Goal: Information Seeking & Learning: Learn about a topic

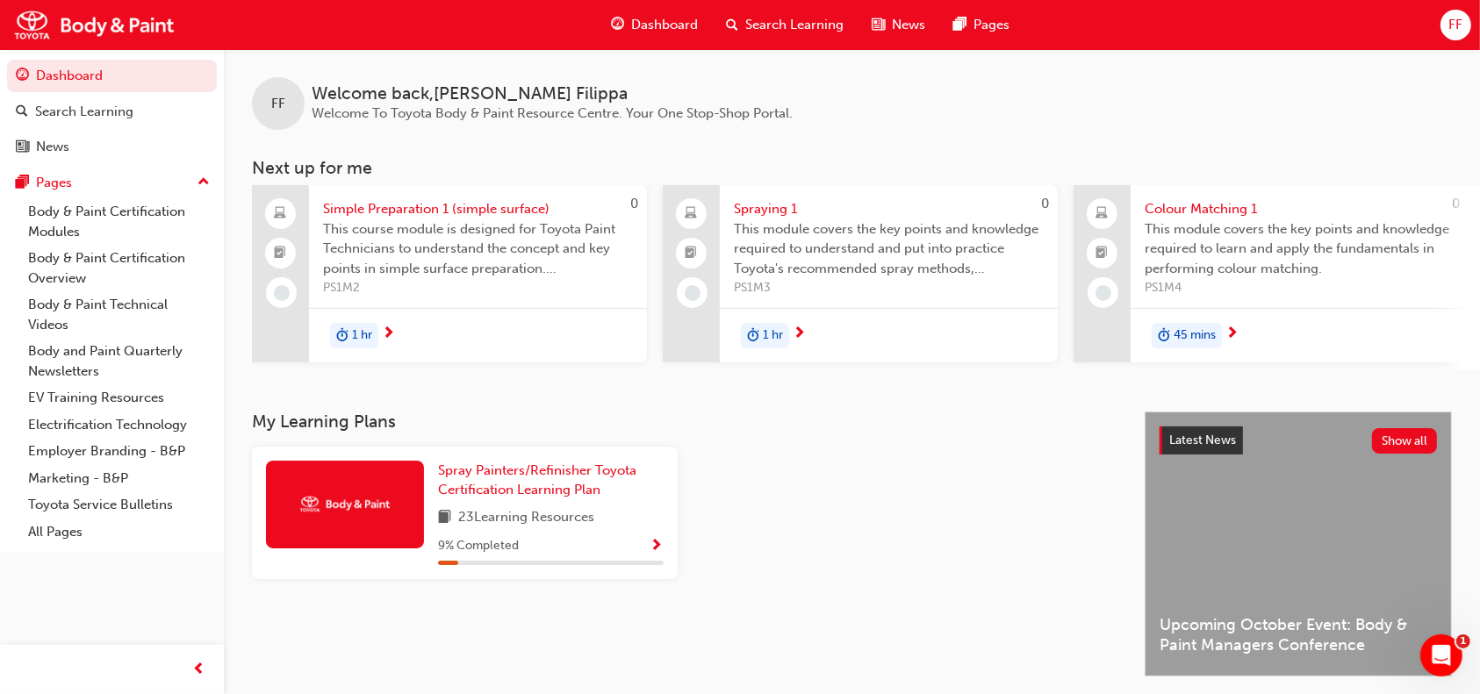
scroll to position [0, 1074]
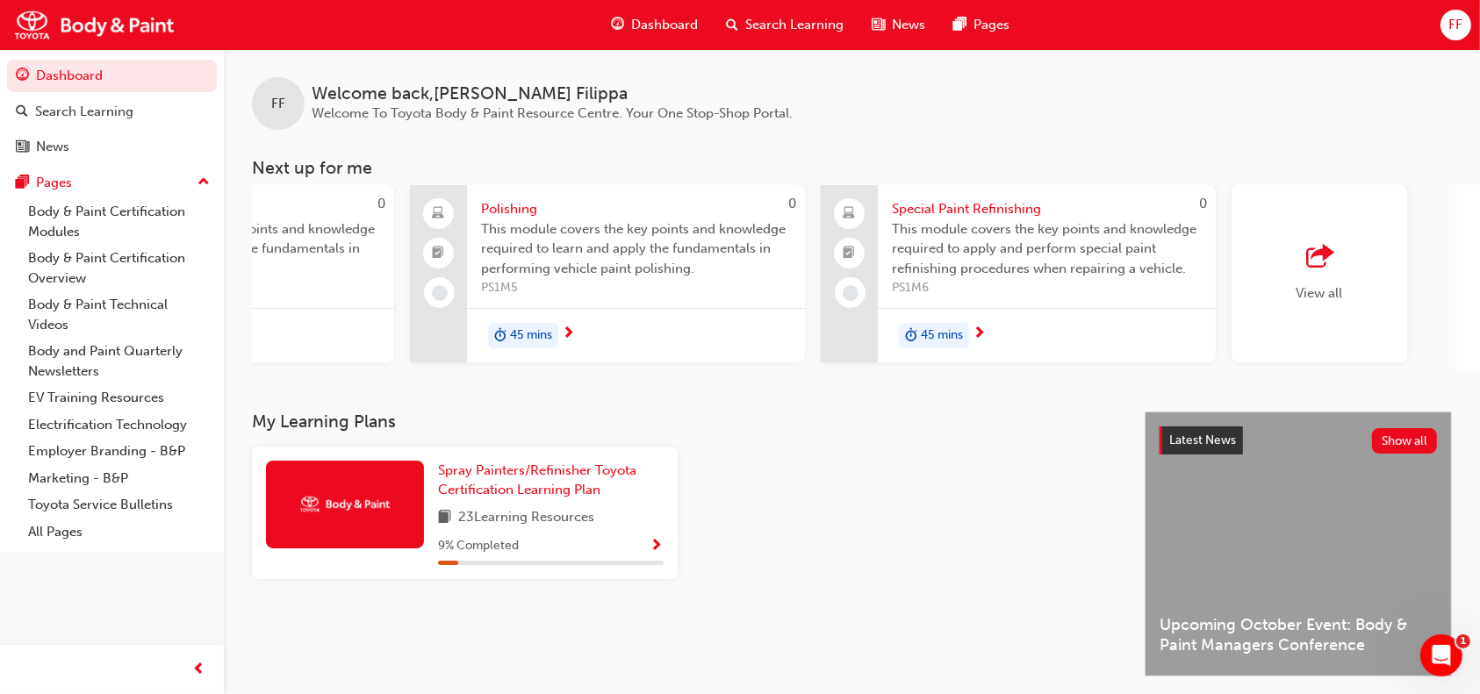
click at [1339, 262] on div "button" at bounding box center [1320, 257] width 47 height 25
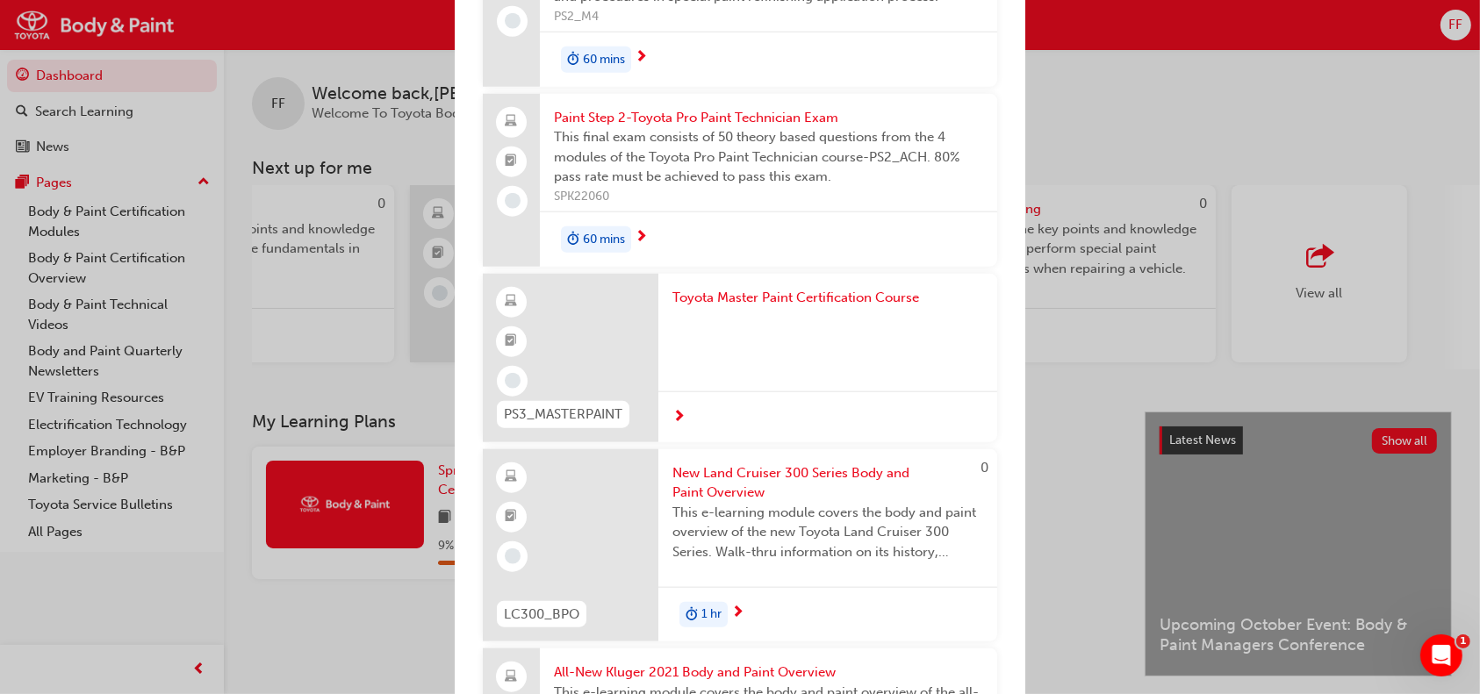
scroll to position [1785, 0]
click at [1155, 135] on div "Next up for me 0 Simple Preparation 1 (simple surface) This course module is de…" at bounding box center [740, 347] width 1480 height 694
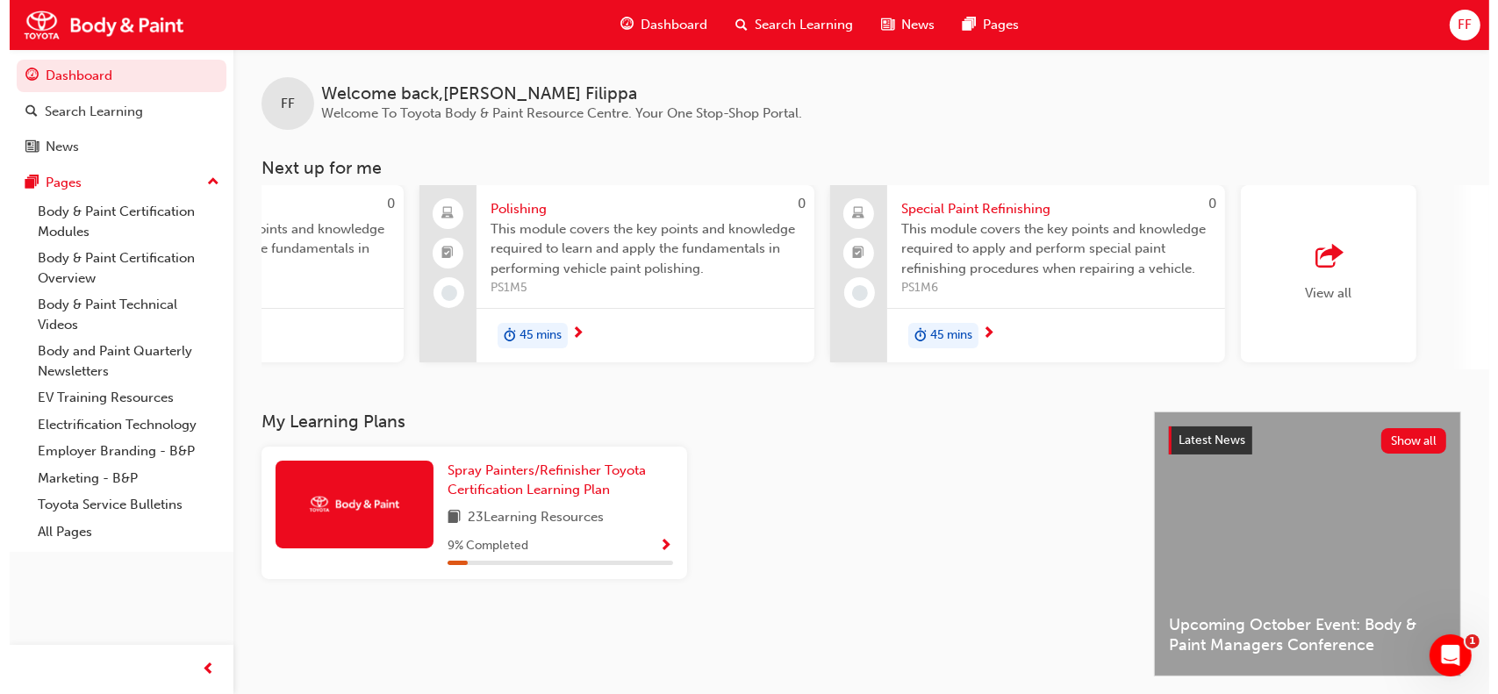
scroll to position [0, 0]
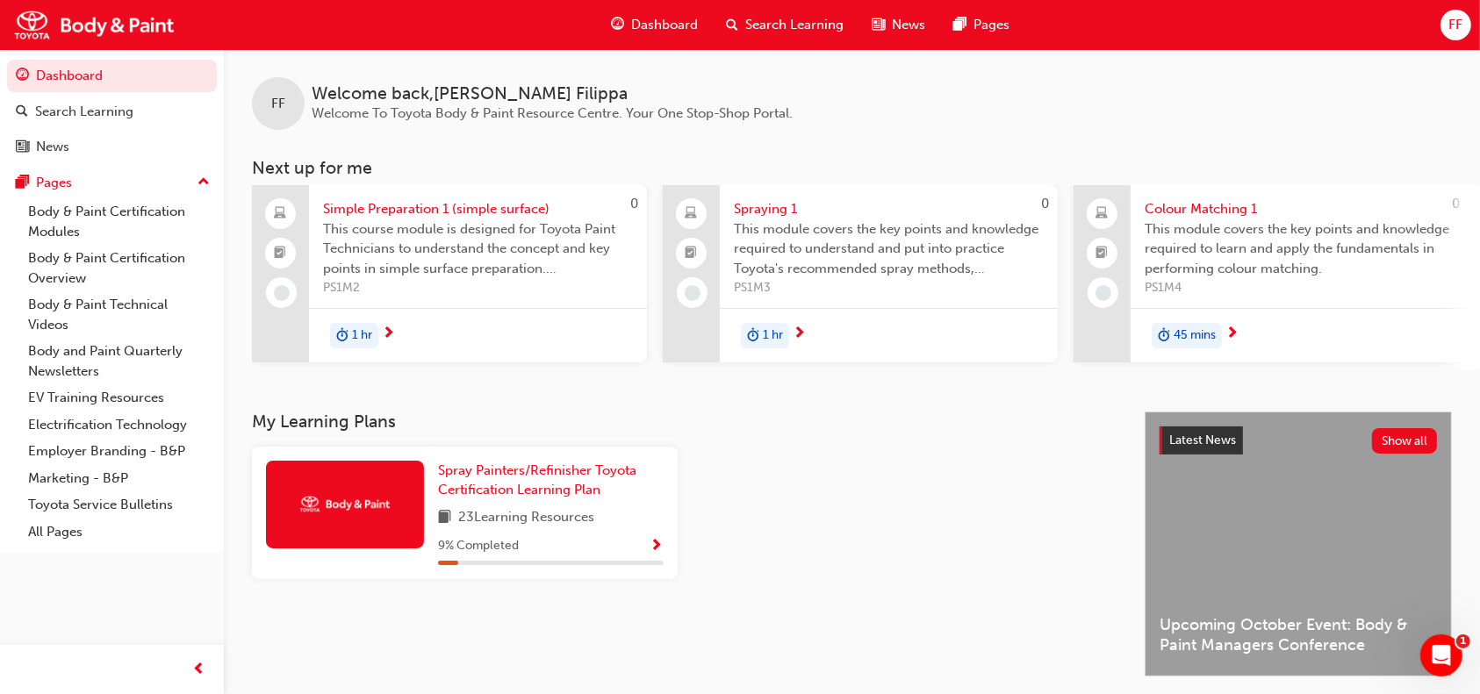
click at [462, 211] on span "Simple Preparation 1 (simple surface)" at bounding box center [478, 209] width 310 height 20
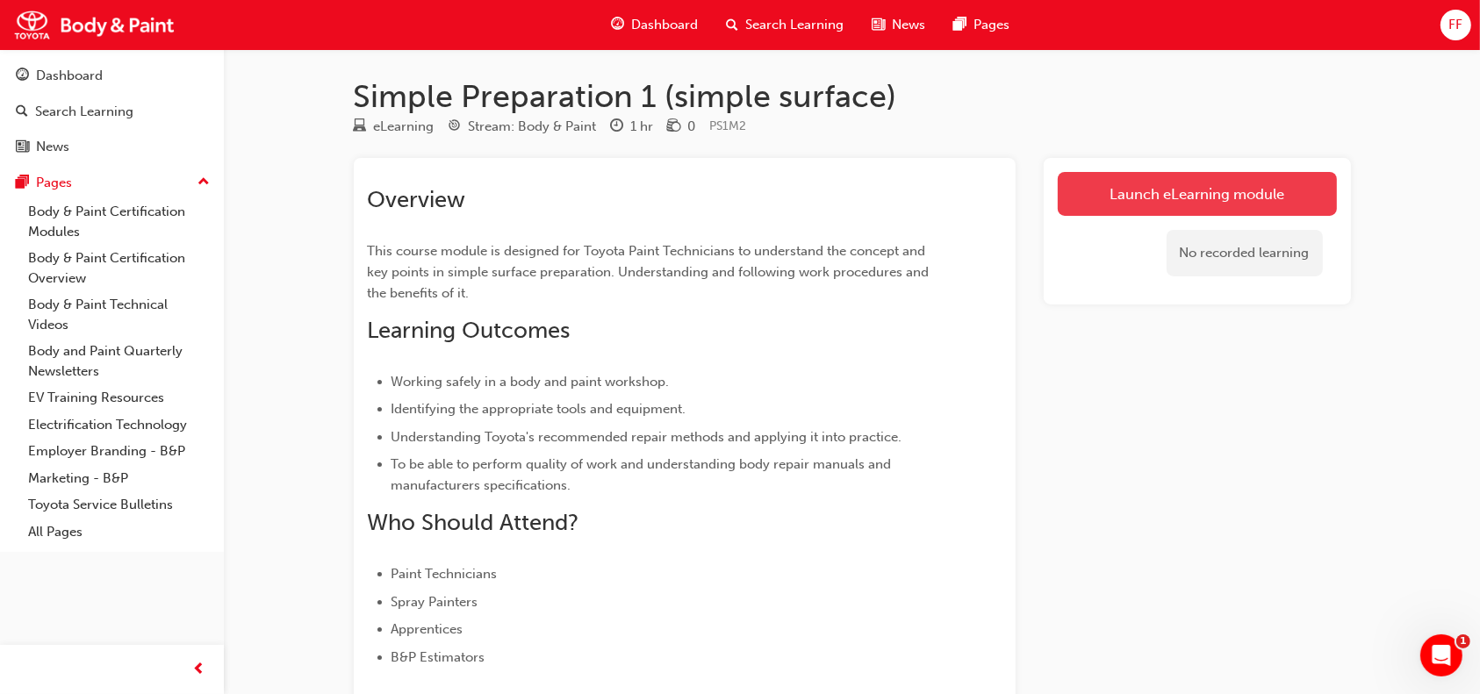
click at [1159, 189] on link "Launch eLearning module" at bounding box center [1197, 194] width 279 height 44
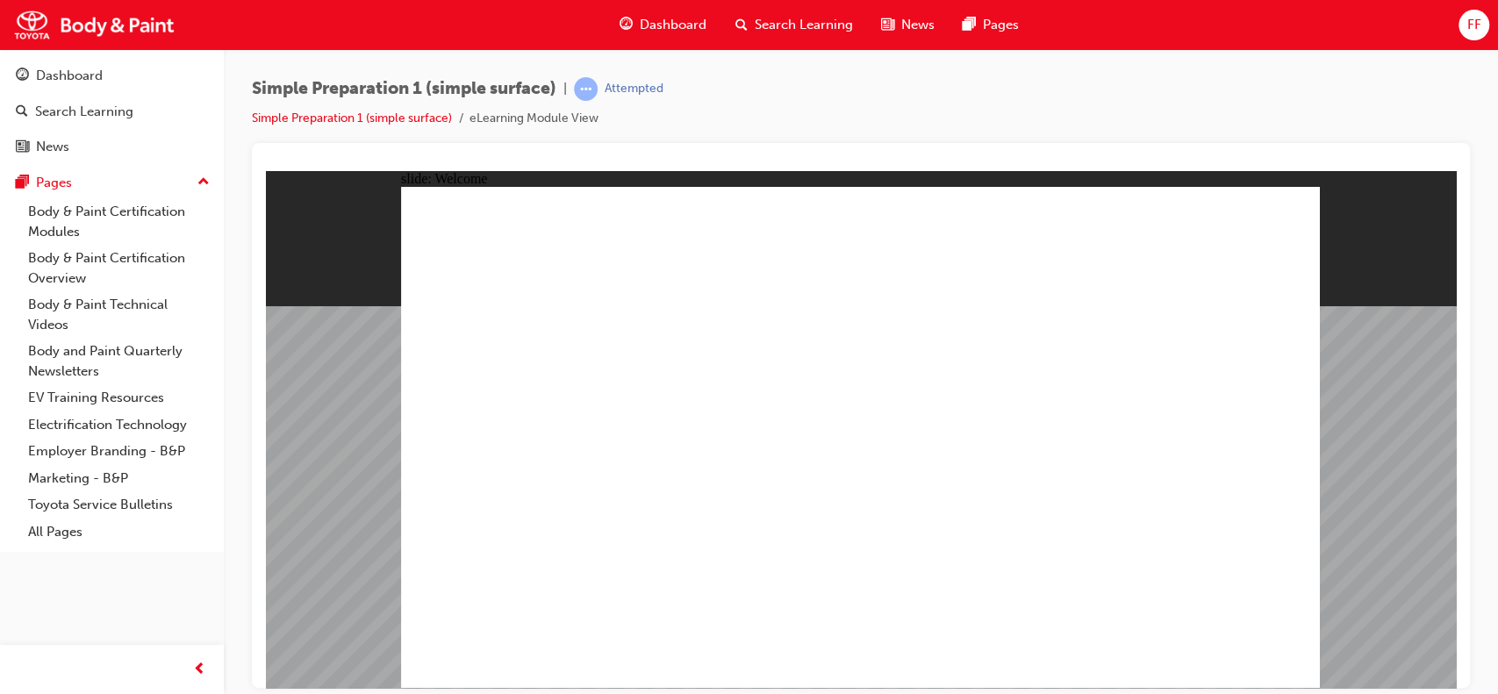
click at [1457, 501] on div at bounding box center [861, 415] width 1218 height 545
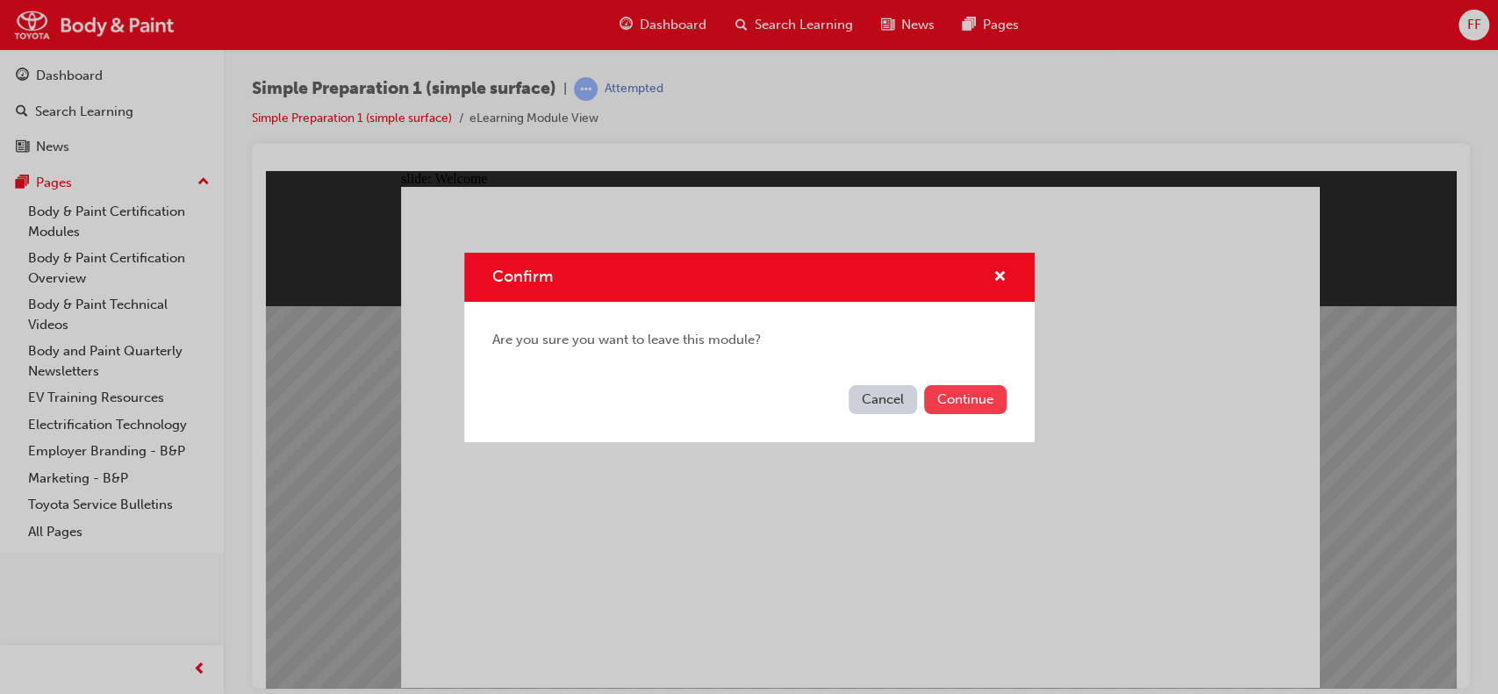
click at [964, 404] on button "Continue" at bounding box center [965, 399] width 83 height 29
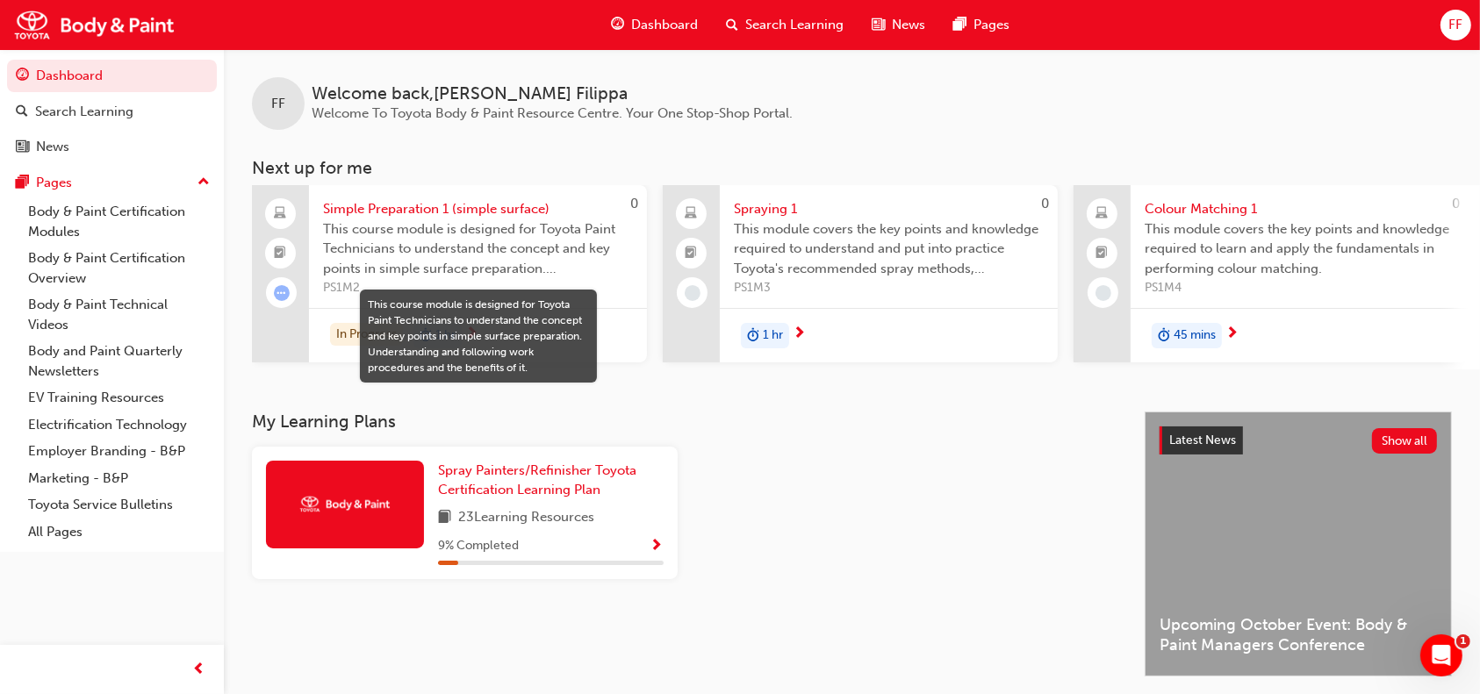
click at [662, 428] on h3 "My Learning Plans" at bounding box center [684, 422] width 865 height 20
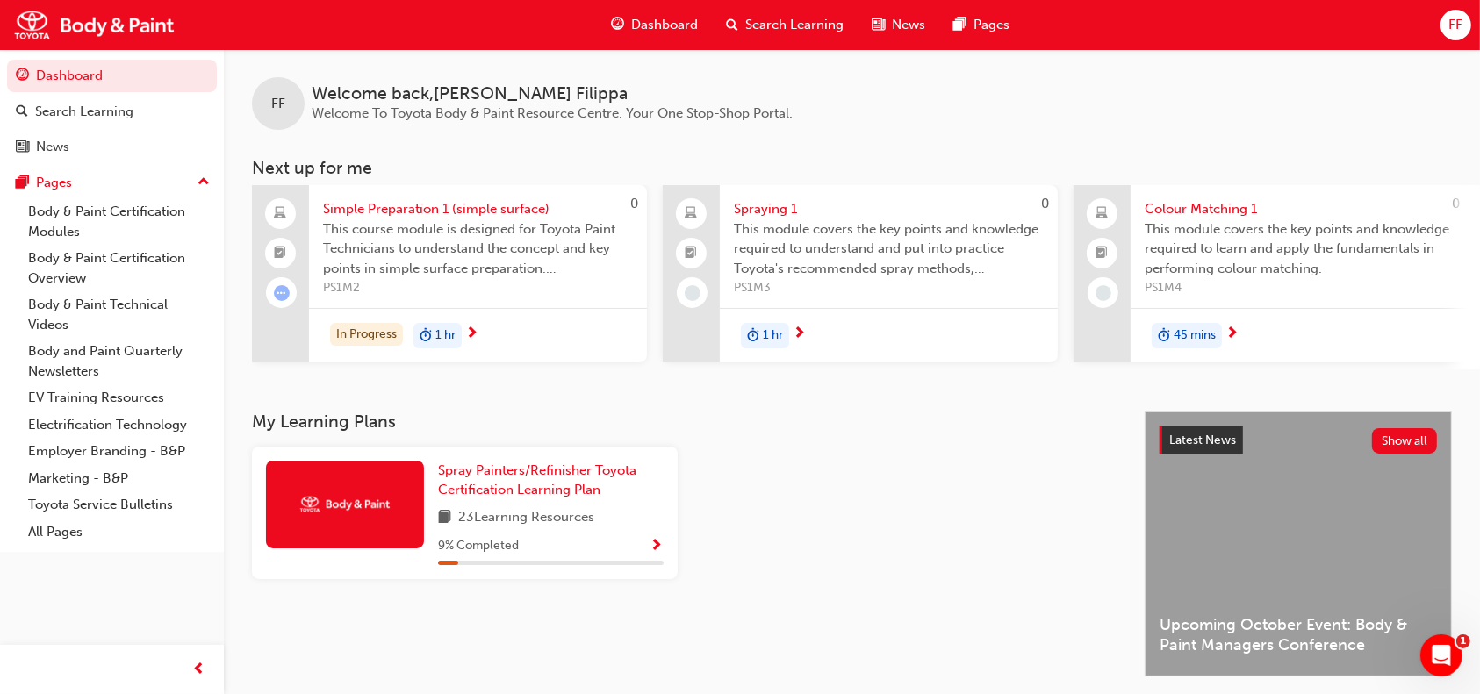
click at [428, 341] on span "duration-icon" at bounding box center [426, 336] width 12 height 23
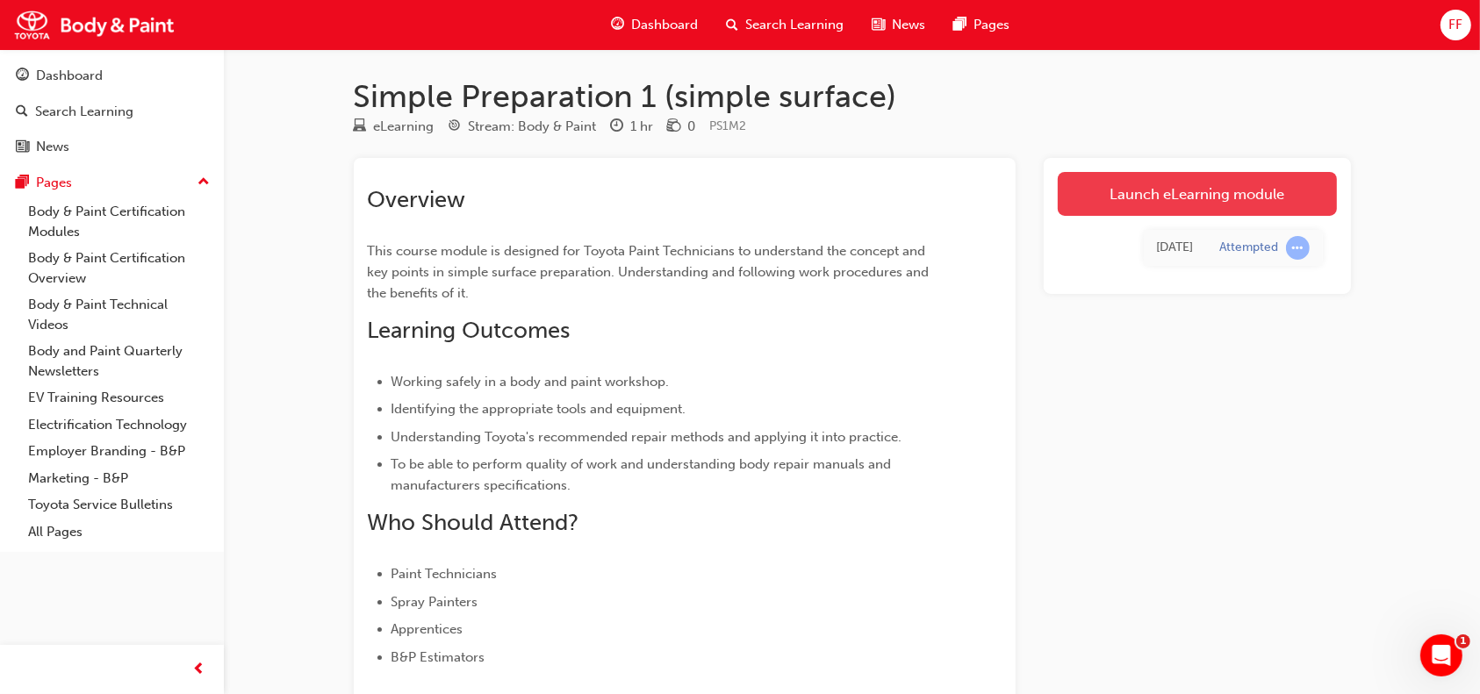
click at [1206, 193] on link "Launch eLearning module" at bounding box center [1197, 194] width 279 height 44
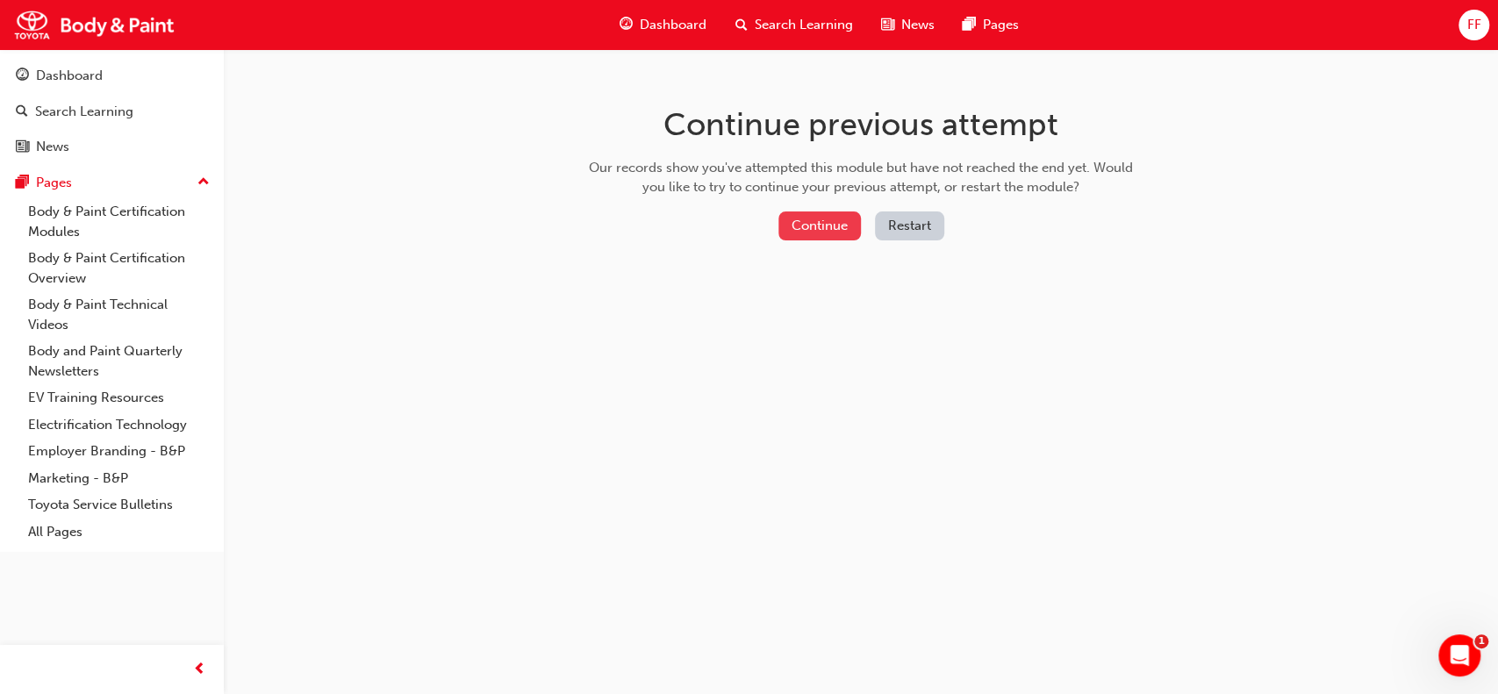
click at [804, 229] on button "Continue" at bounding box center [820, 226] width 83 height 29
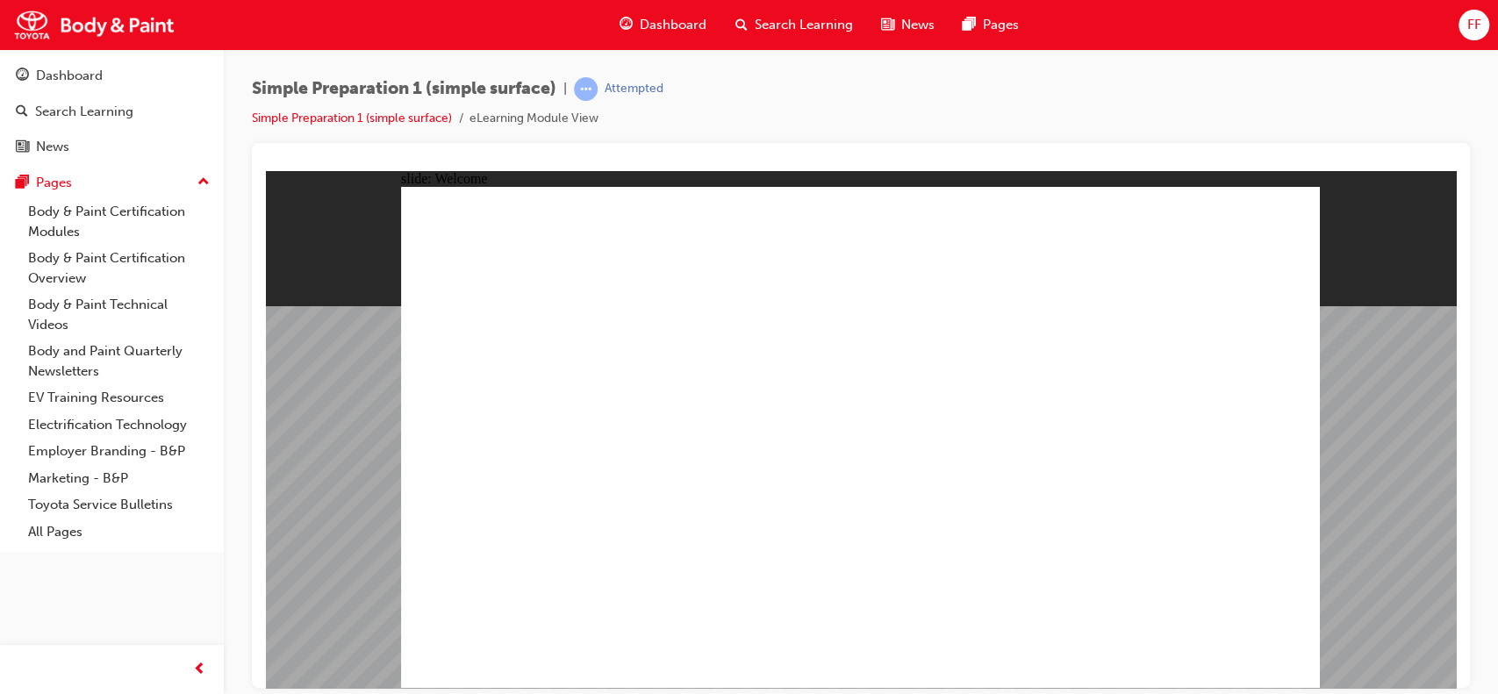
drag, startPoint x: 1735, startPoint y: 517, endPoint x: 1398, endPoint y: 377, distance: 364.4
type textarea "f"
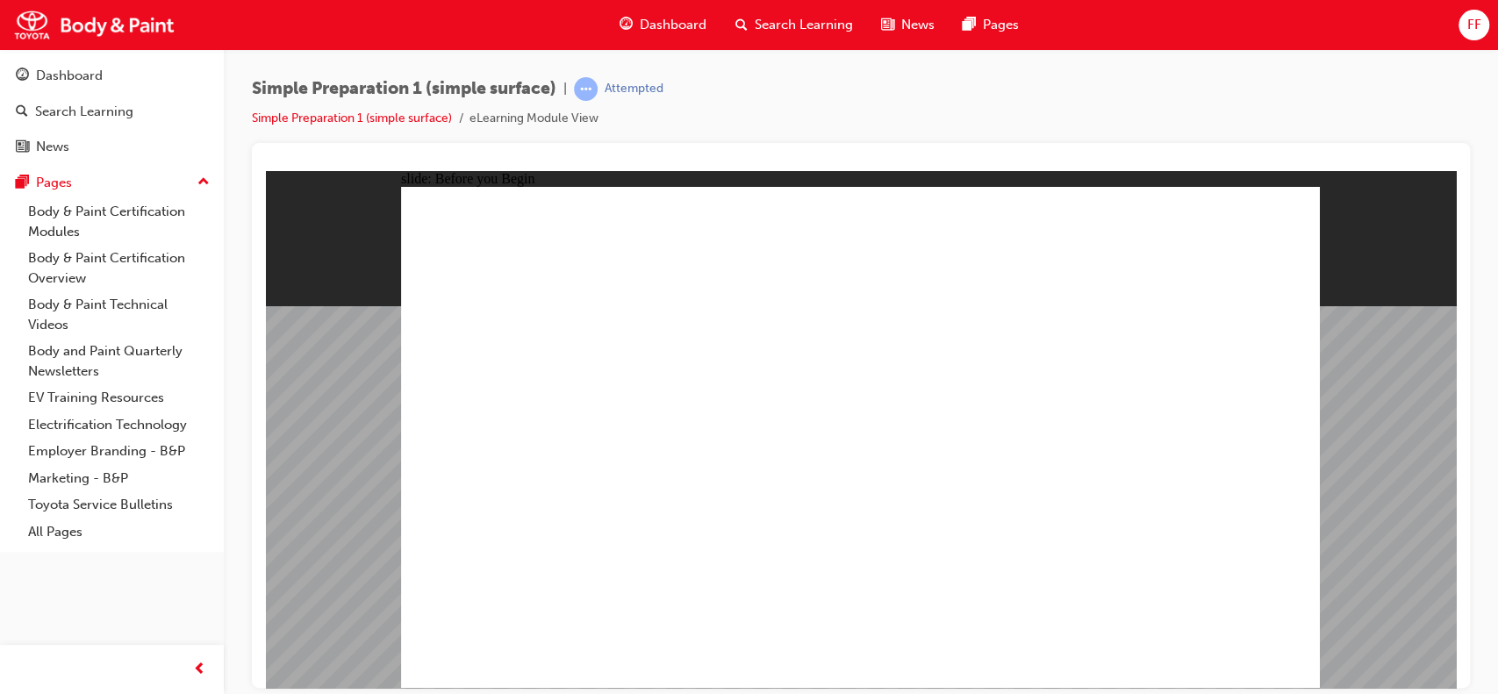
type textarea "fr"
type textarea "fra"
type textarea "[PERSON_NAME]"
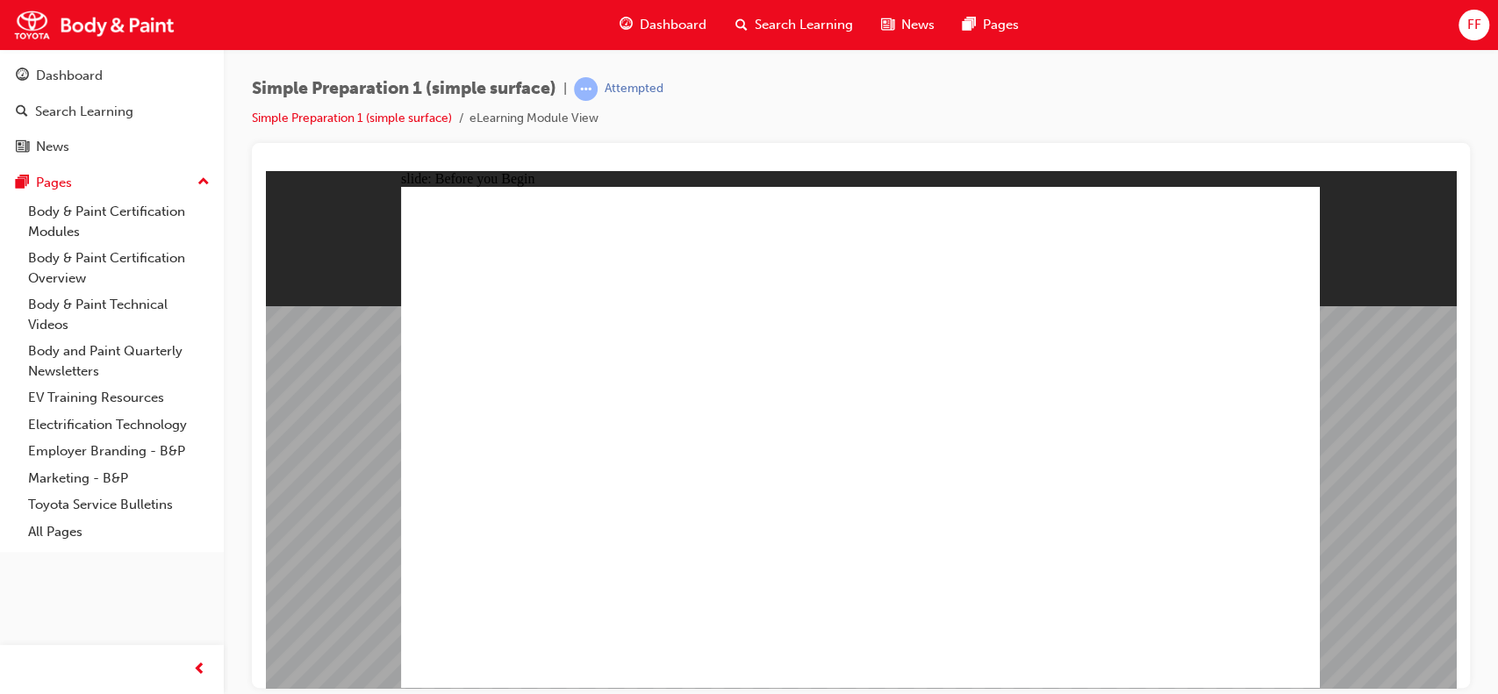
type textarea "[PERSON_NAME]"
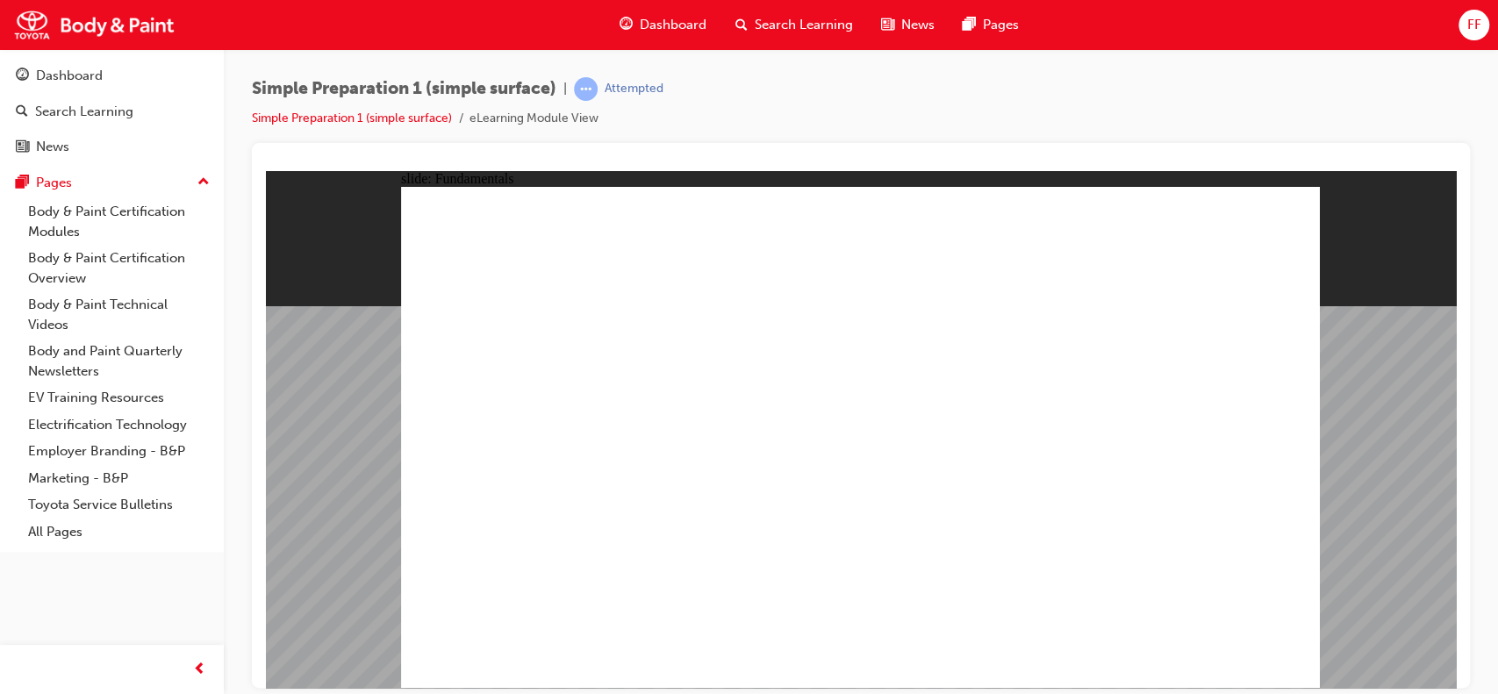
radio input "true"
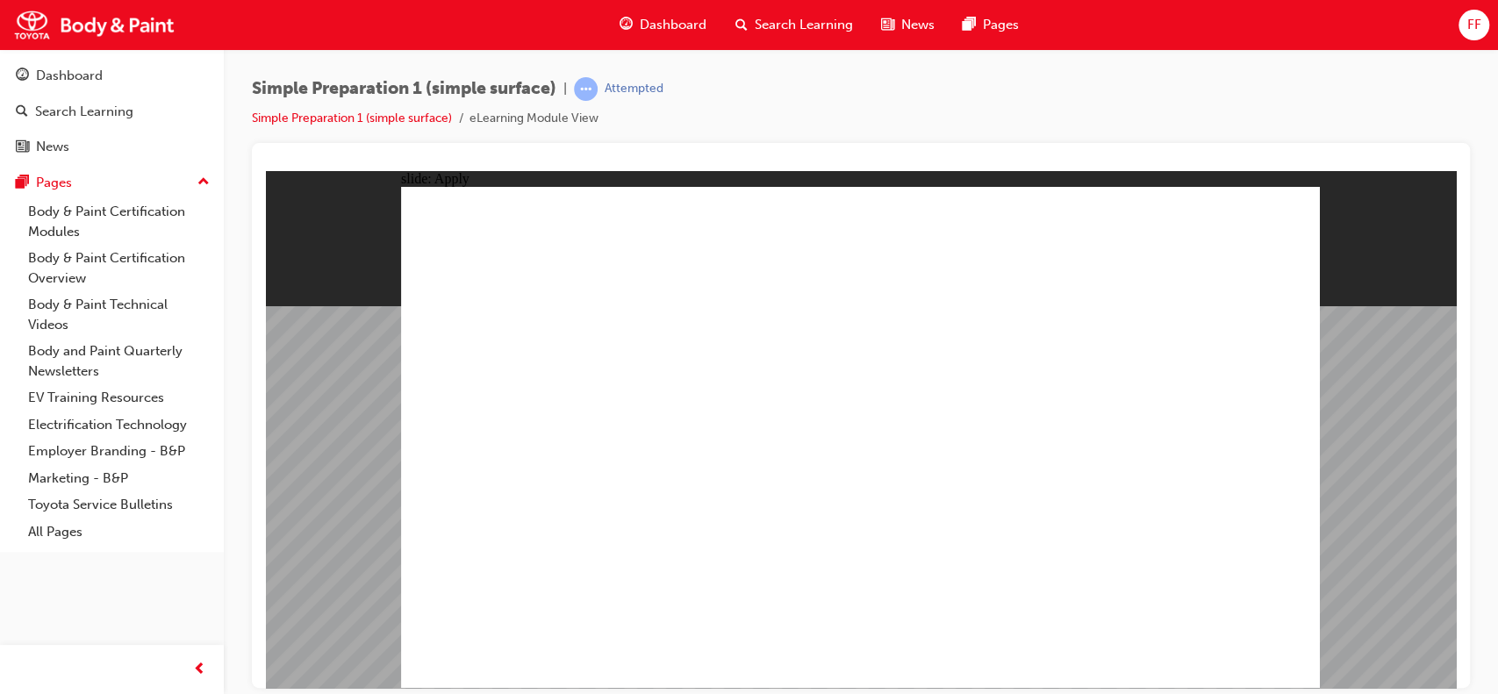
radio input "true"
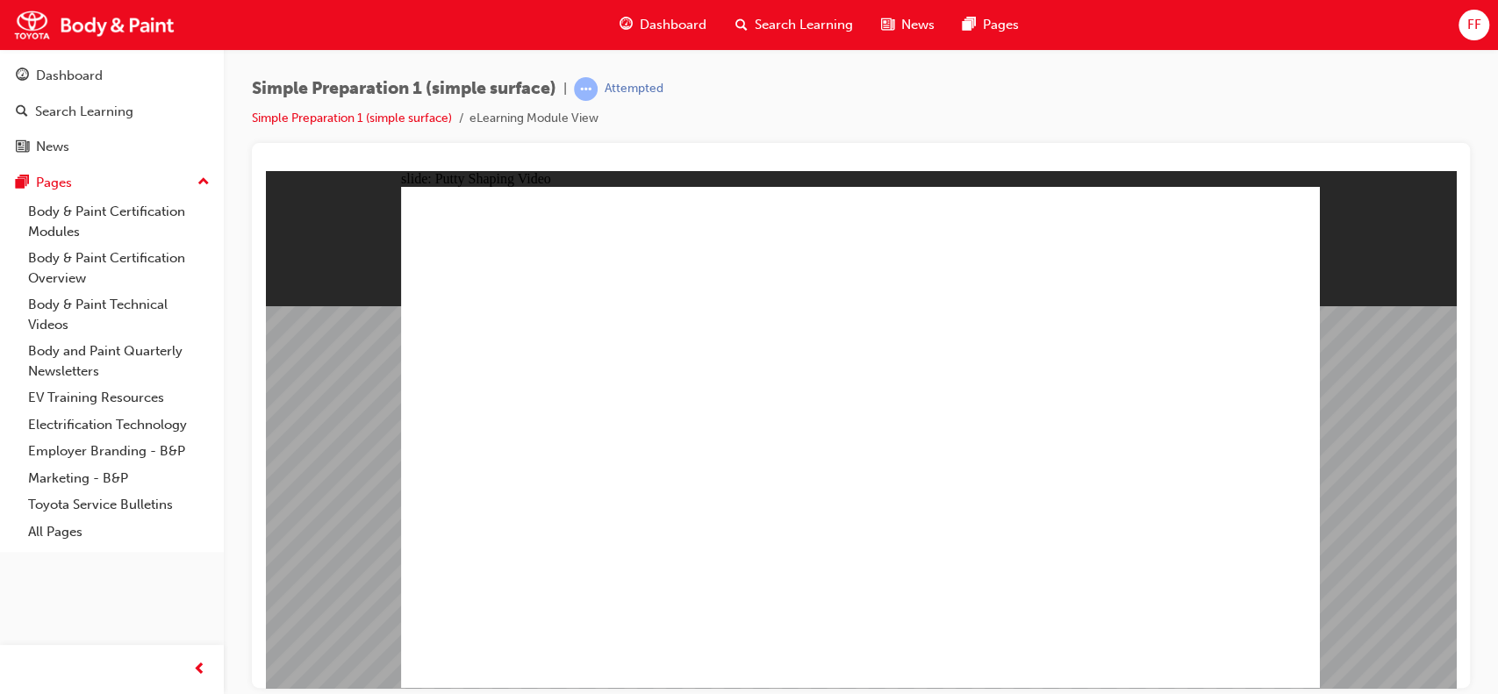
click at [1354, 404] on div "slide: Putty Shaping Video Oval 1 play icon 1 PROGRESS 40% Rectangle 1 This vid…" at bounding box center [861, 428] width 1190 height 517
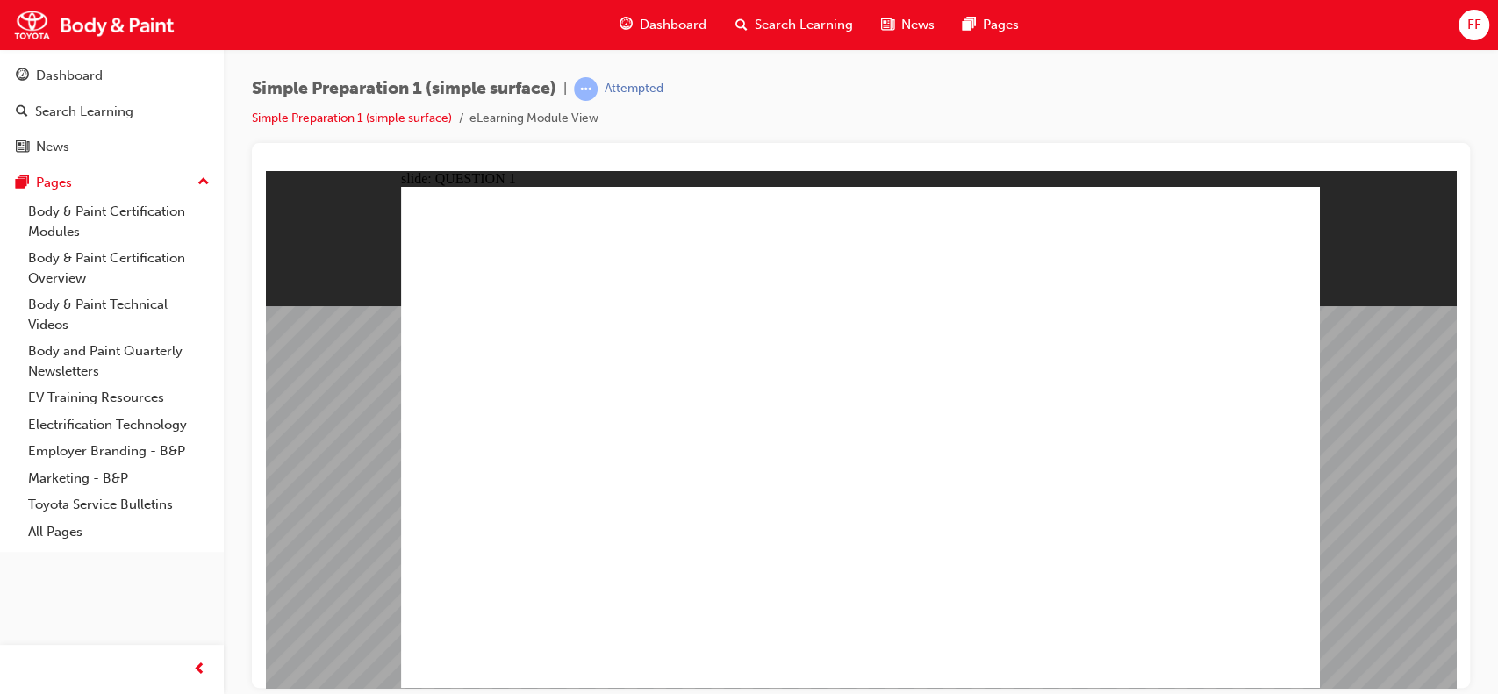
radio input "false"
radio input "true"
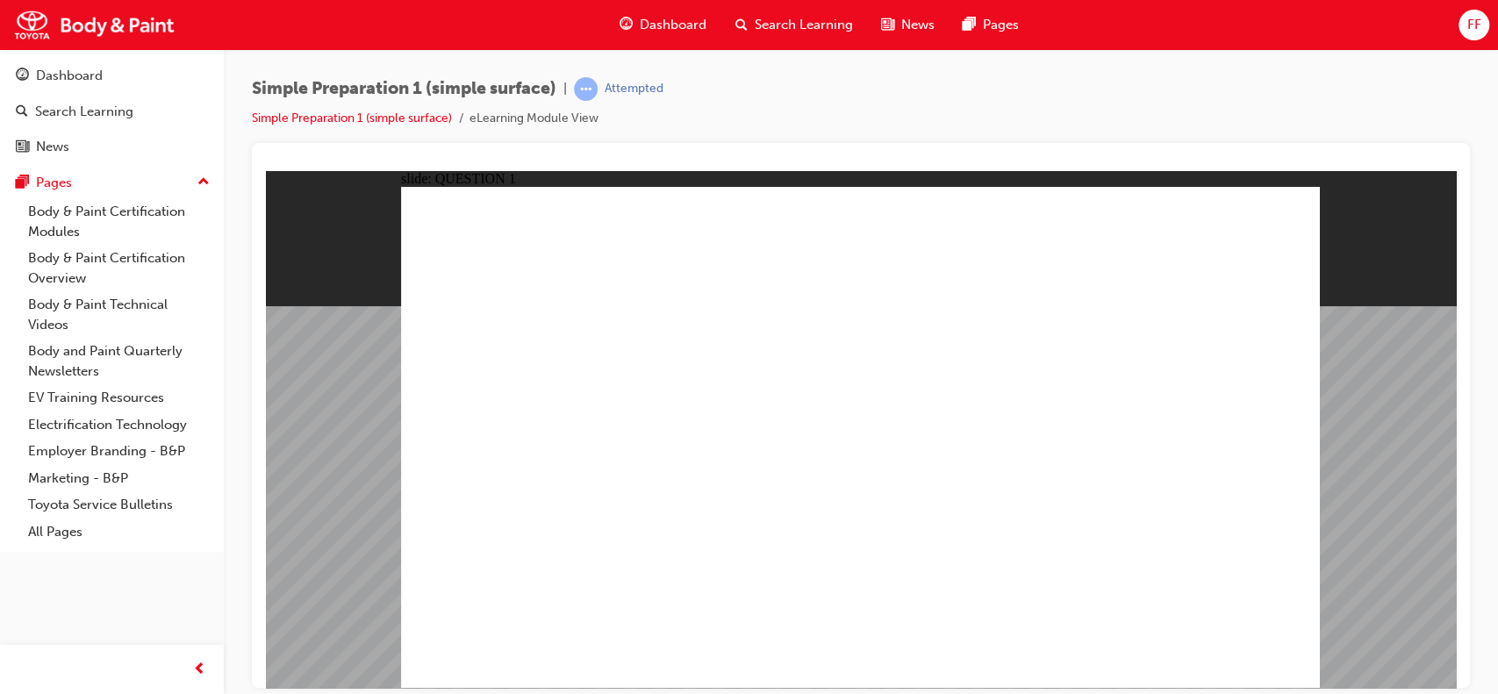
radio input "true"
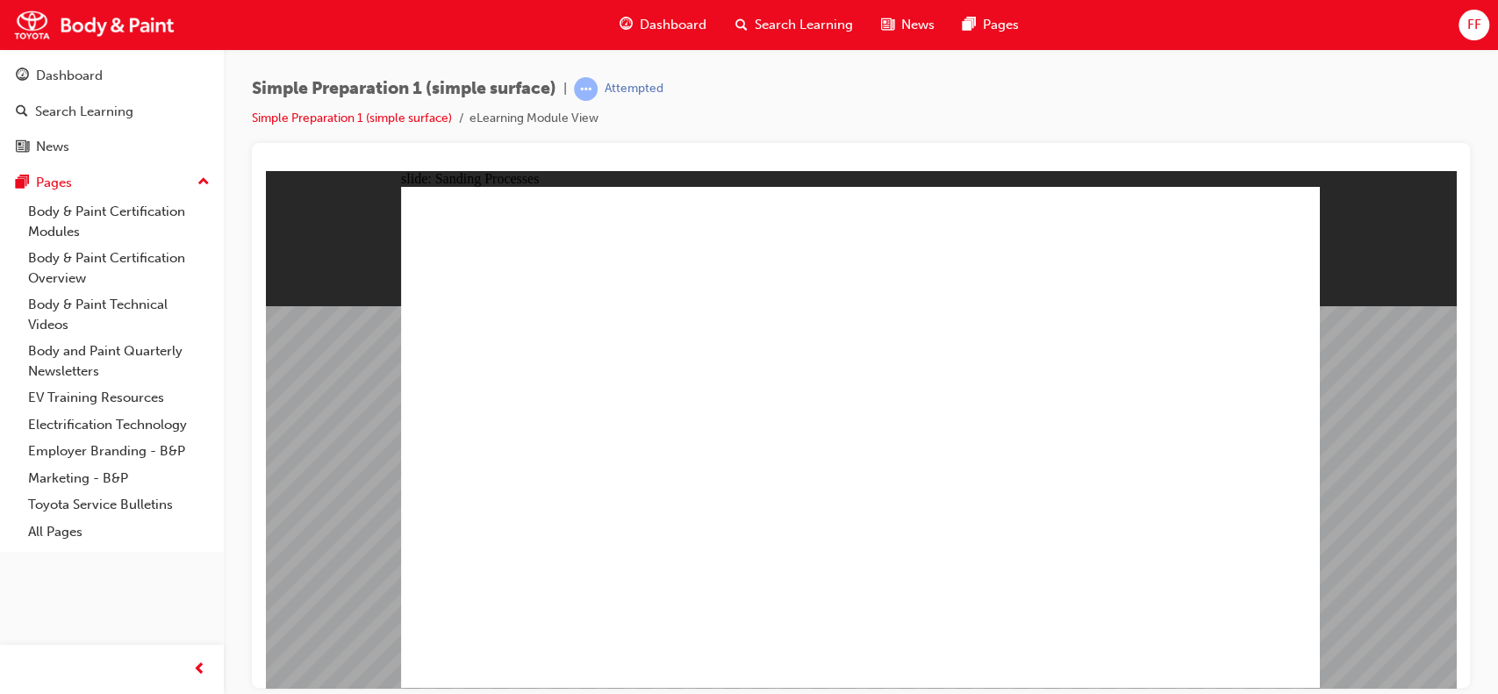
radio input "true"
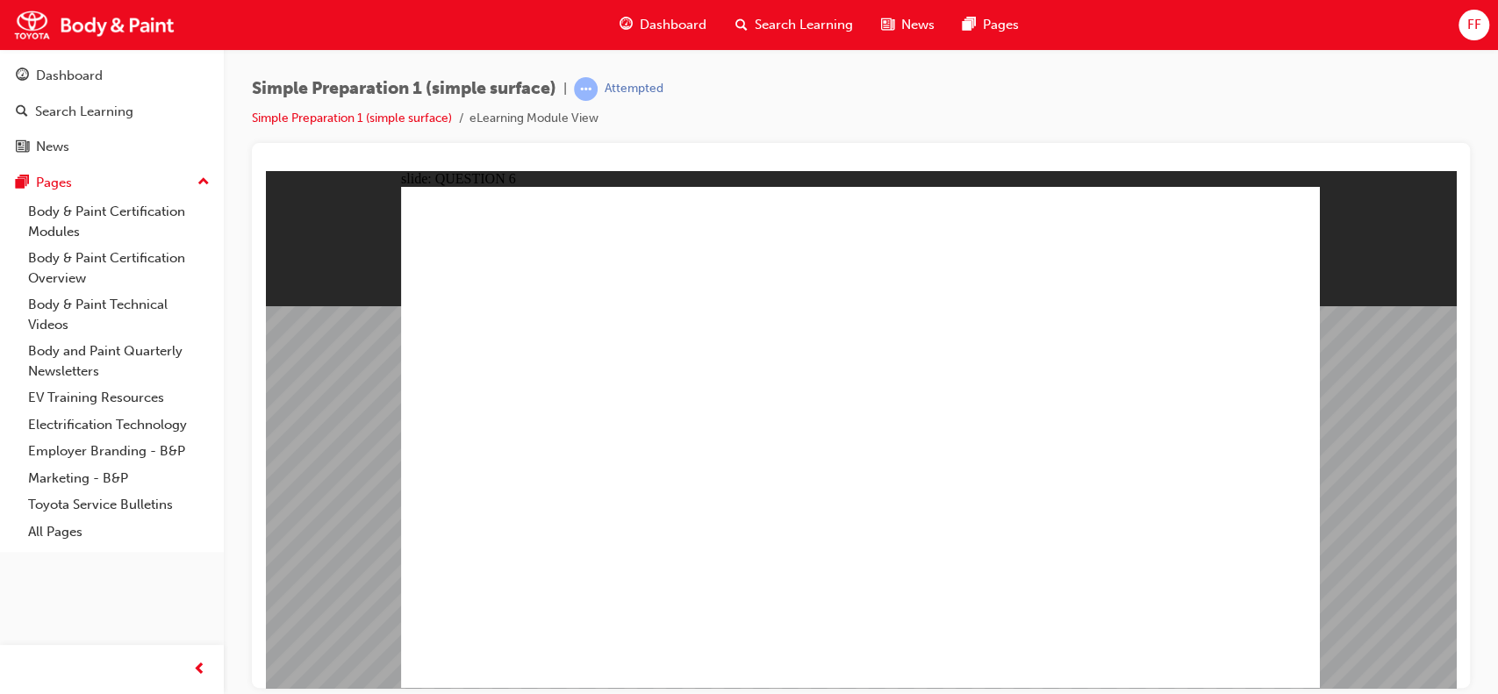
radio input "true"
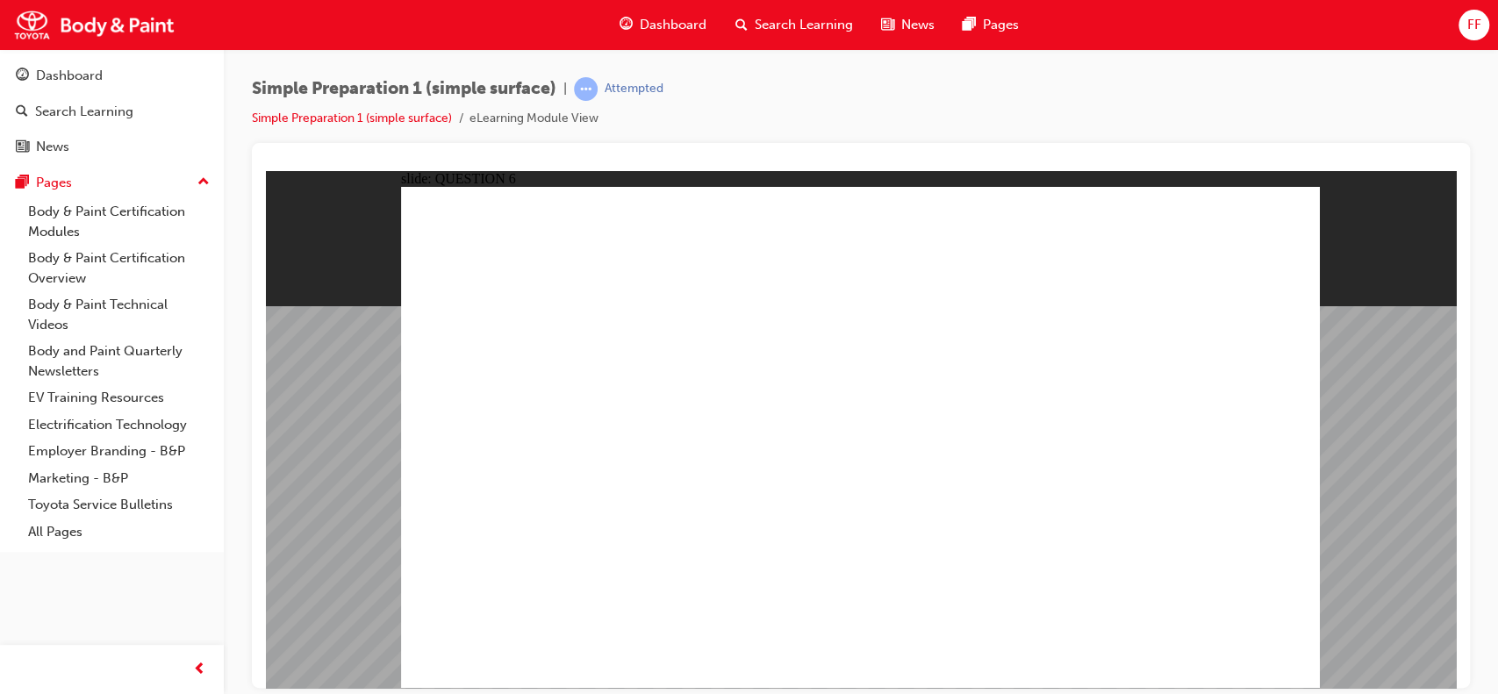
click at [166, 598] on div "Dashboard Search Learning News Pages Pages Body & Paint Certification Modules B…" at bounding box center [112, 325] width 224 height 650
